Goal: Book appointment/travel/reservation

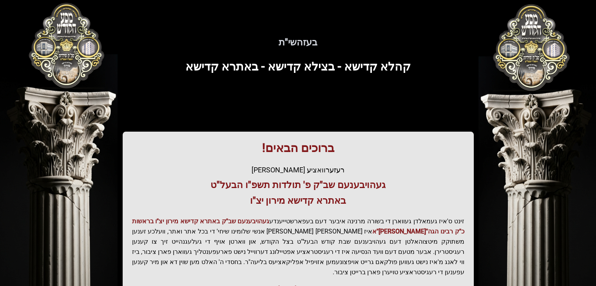
click at [293, 63] on span "קהלא קדישא - בצילא קדישא - באתרא קדישא" at bounding box center [297, 67] width 225 height 14
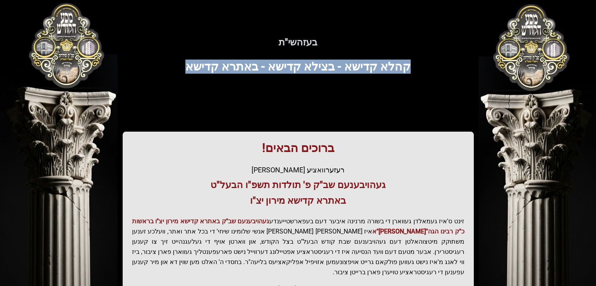
click at [293, 63] on span "קהלא קדישא - בצילא קדישא - באתרא קדישא" at bounding box center [297, 67] width 225 height 14
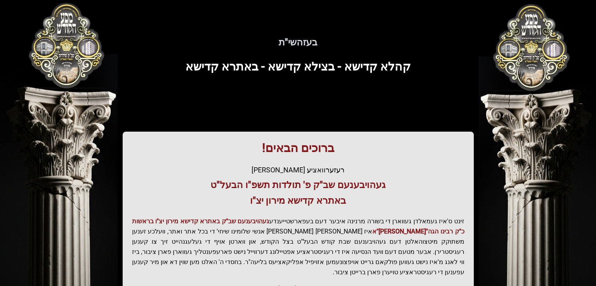
click at [327, 189] on h3 "געהויבענעם שב"ק פ' תולדות תשפ"ו הבעל"ט" at bounding box center [298, 185] width 332 height 13
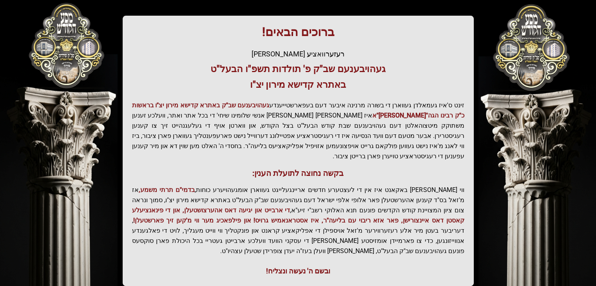
scroll to position [131, 0]
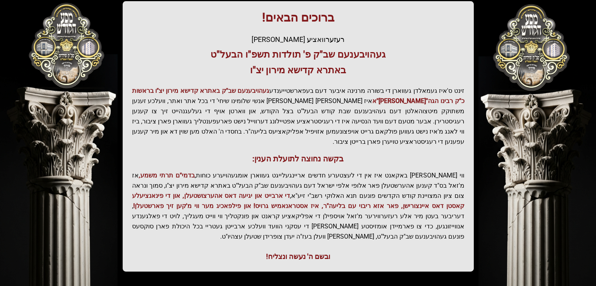
click at [309, 171] on p "ווי שוין ברייט באקאנט איז אין די לעצטערע חדשים אריינגעלייגט געווארן אומגעהויערע…" at bounding box center [298, 206] width 332 height 71
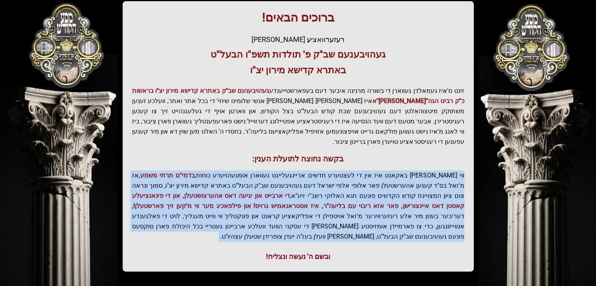
click at [309, 171] on p "ווי שוין ברייט באקאנט איז אין די לעצטערע חדשים אריינגעלייגט געווארן אומגעהויערע…" at bounding box center [298, 206] width 332 height 71
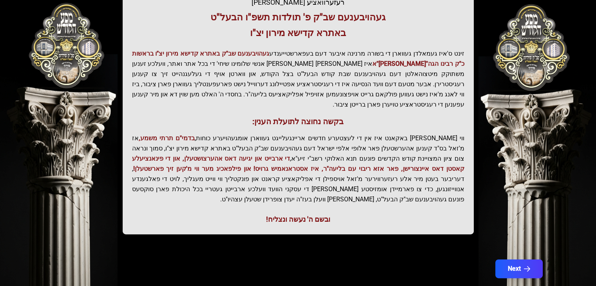
click at [299, 189] on div "ברוכים הבאים! רעזערוואציע אפטיילונג פונעם געהויבענעם שב"ק פ' תולדות תשפ"ו הבעל"…" at bounding box center [298, 99] width 351 height 270
click at [292, 214] on div "ובשם ה' נעשה ונצליח!" at bounding box center [298, 219] width 332 height 11
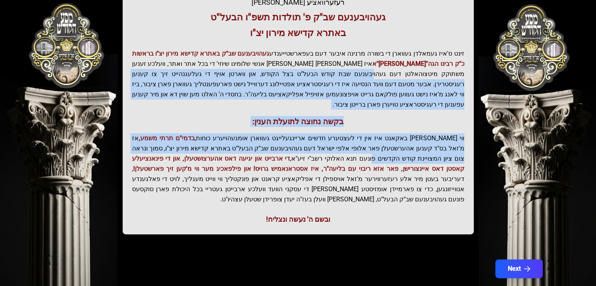
drag, startPoint x: 559, startPoint y: 71, endPoint x: 559, endPoint y: 148, distance: 76.8
click at [559, 148] on div "בעזהשי"ת 0 1 2 3 4 5 6 בעזהשי"ת קהלא קדישא - בצילא קדישא - באתרא קדישא ברוכים ה…" at bounding box center [298, 69] width 596 height 474
click at [500, 259] on button "Next" at bounding box center [519, 269] width 50 height 20
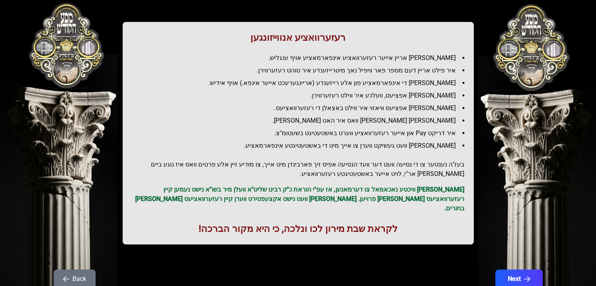
scroll to position [93, 0]
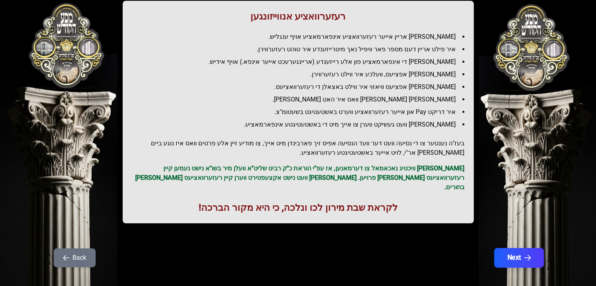
click at [503, 248] on button "Next" at bounding box center [519, 258] width 50 height 20
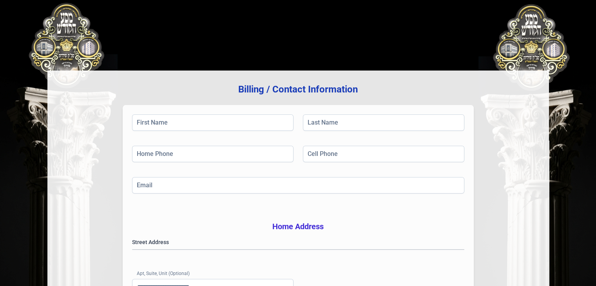
scroll to position [0, 0]
